Goal: Information Seeking & Learning: Learn about a topic

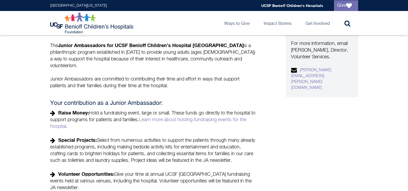
scroll to position [124, 0]
click at [126, 111] on p "Raise Money: Hold a fundraising event, large or small. These funds go directly …" at bounding box center [153, 120] width 206 height 21
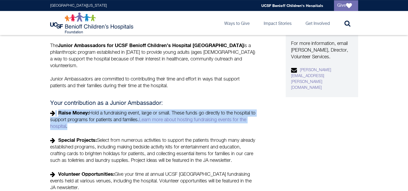
click at [126, 111] on p "Raise Money: Hold a fundraising event, large or small. These funds go directly …" at bounding box center [153, 120] width 206 height 21
copy div "Raise Money: Hold a fundraising event, large or small. These funds go directly …"
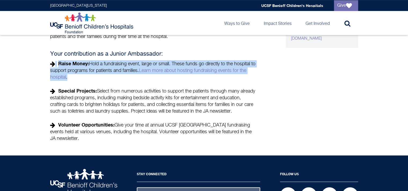
scroll to position [177, 0]
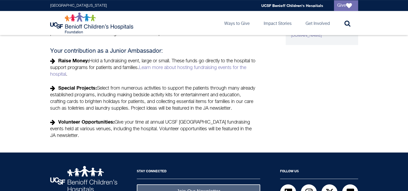
click at [130, 86] on p "Special Projects: Select from numerous activities to support the patients throu…" at bounding box center [153, 98] width 206 height 27
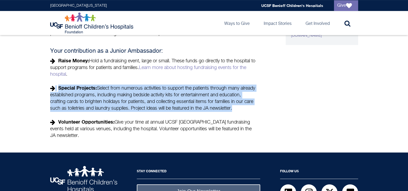
click at [130, 86] on p "Special Projects: Select from numerous activities to support the patients throu…" at bounding box center [153, 98] width 206 height 27
copy div "Special Projects: Select from numerous activities to support the patients throu…"
click at [203, 92] on p "Special Projects: Select from numerous activities to support the patients throu…" at bounding box center [153, 98] width 206 height 27
